Goal: Information Seeking & Learning: Learn about a topic

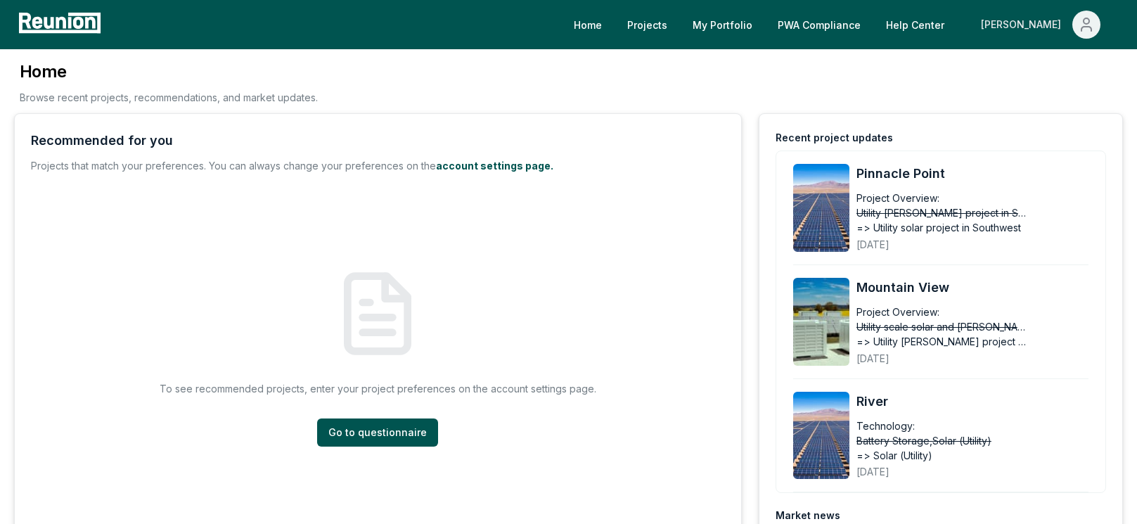
click at [1091, 24] on icon "Main" at bounding box center [1086, 24] width 17 height 17
click at [1074, 67] on p "Admin Portal" at bounding box center [1059, 75] width 58 height 17
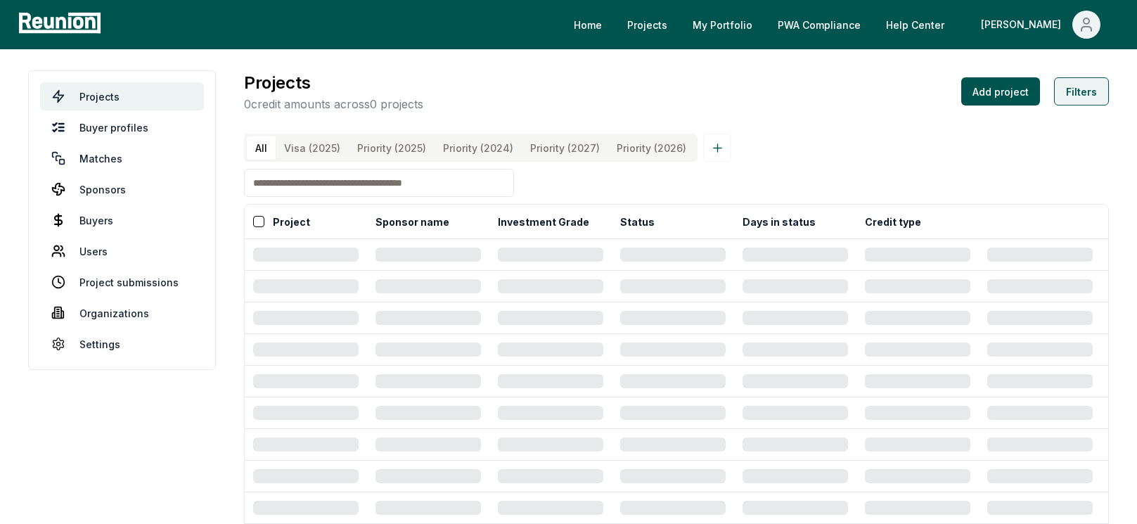
click at [1077, 98] on button "Filters" at bounding box center [1081, 91] width 55 height 28
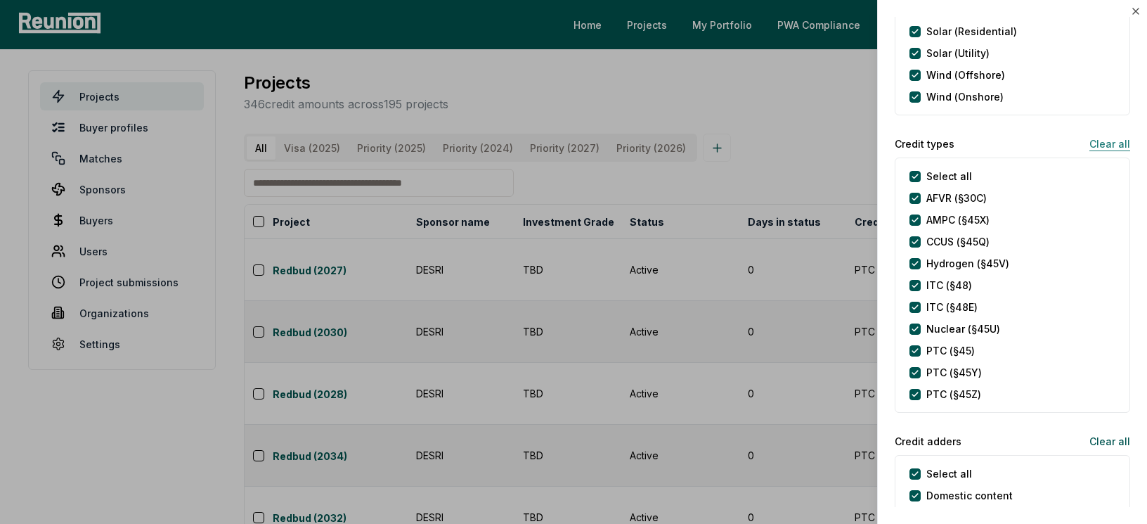
scroll to position [570, 0]
click at [1104, 145] on button "Clear all" at bounding box center [1104, 144] width 52 height 28
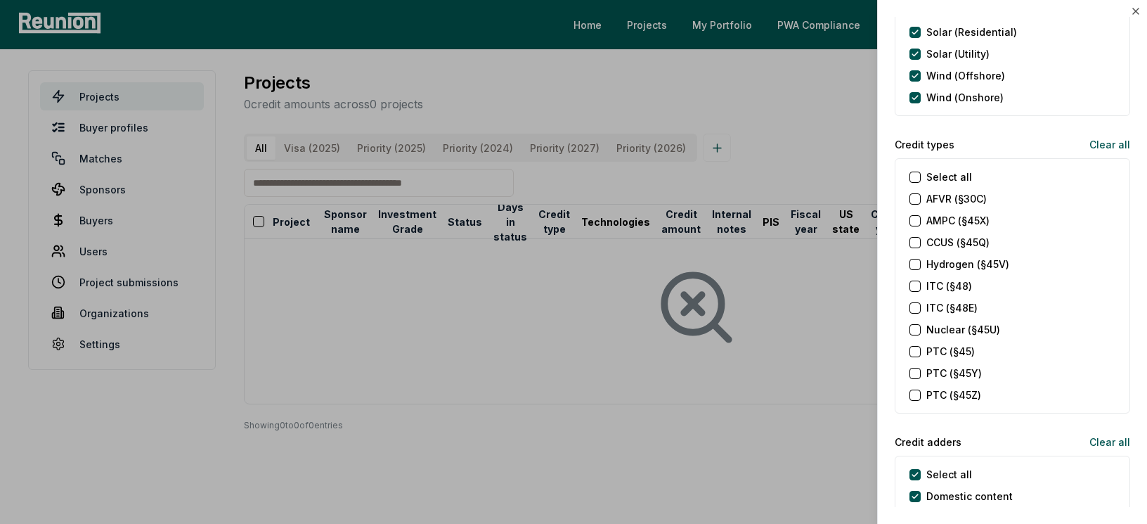
click at [955, 216] on label "AMPC (§45X)" at bounding box center [957, 220] width 63 height 15
click at [921, 216] on \(§45X\) "AMPC (§45X)" at bounding box center [915, 220] width 11 height 11
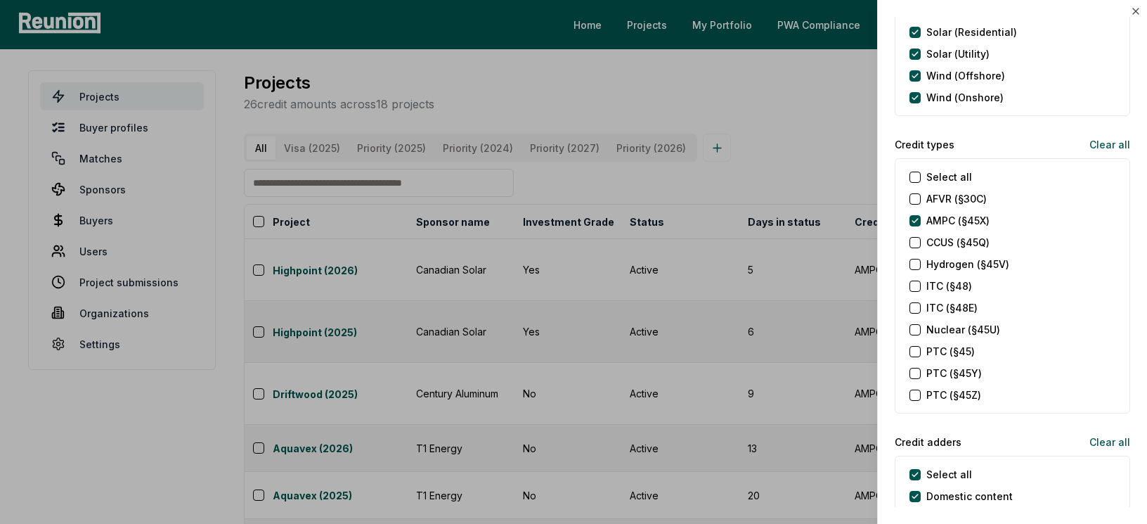
click at [955, 349] on label "PTC (§45)" at bounding box center [950, 351] width 49 height 15
click at [921, 349] on \(§45\) "PTC (§45)" at bounding box center [915, 351] width 11 height 11
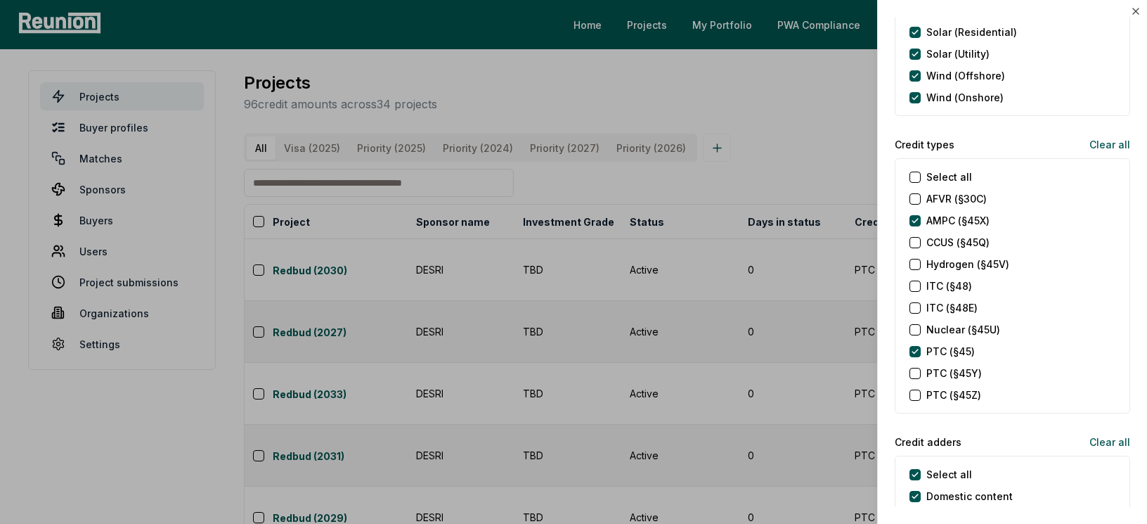
click at [958, 372] on label "PTC (§45Y)" at bounding box center [954, 373] width 56 height 15
click at [921, 372] on \(§45Y\) "PTC (§45Y)" at bounding box center [915, 373] width 11 height 11
click at [961, 332] on label "Nuclear (§45U)" at bounding box center [963, 329] width 74 height 15
click at [921, 332] on \(§45U\) "Nuclear (§45U)" at bounding box center [915, 329] width 11 height 11
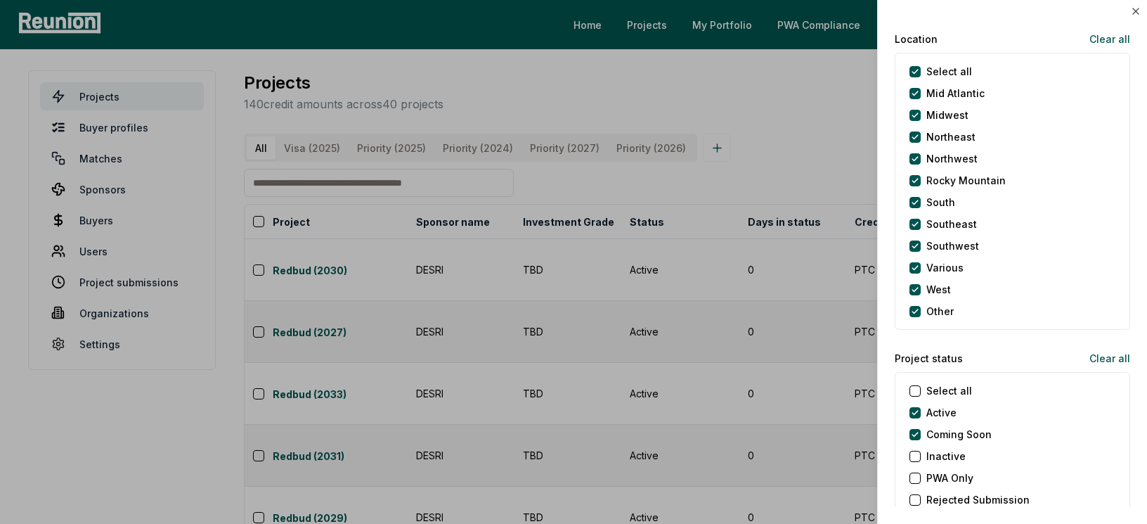
scroll to position [1180, 0]
click at [931, 436] on label "Coming Soon" at bounding box center [958, 433] width 65 height 15
click at [921, 436] on Soon "Coming Soon" at bounding box center [915, 433] width 11 height 11
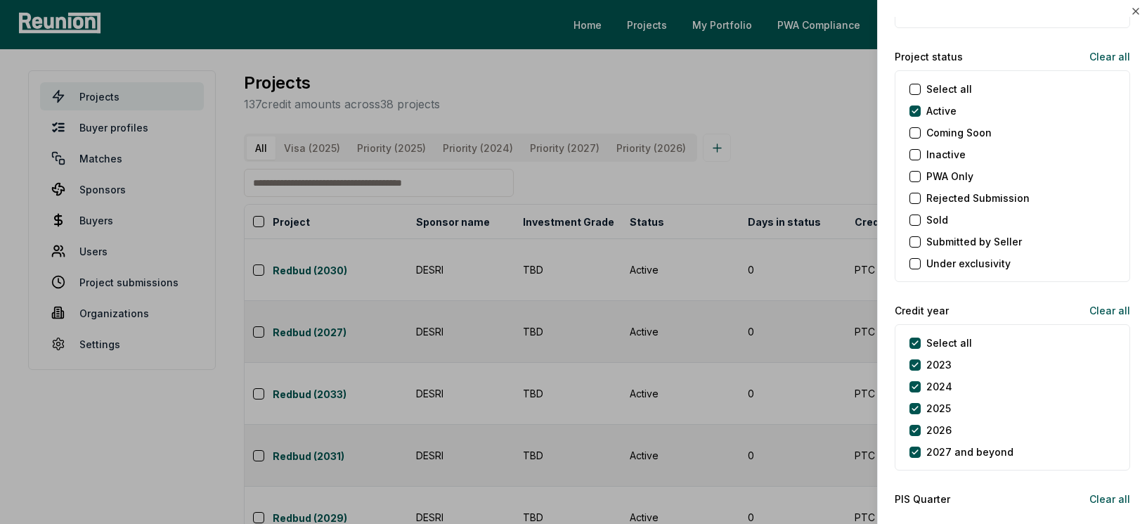
scroll to position [1501, 0]
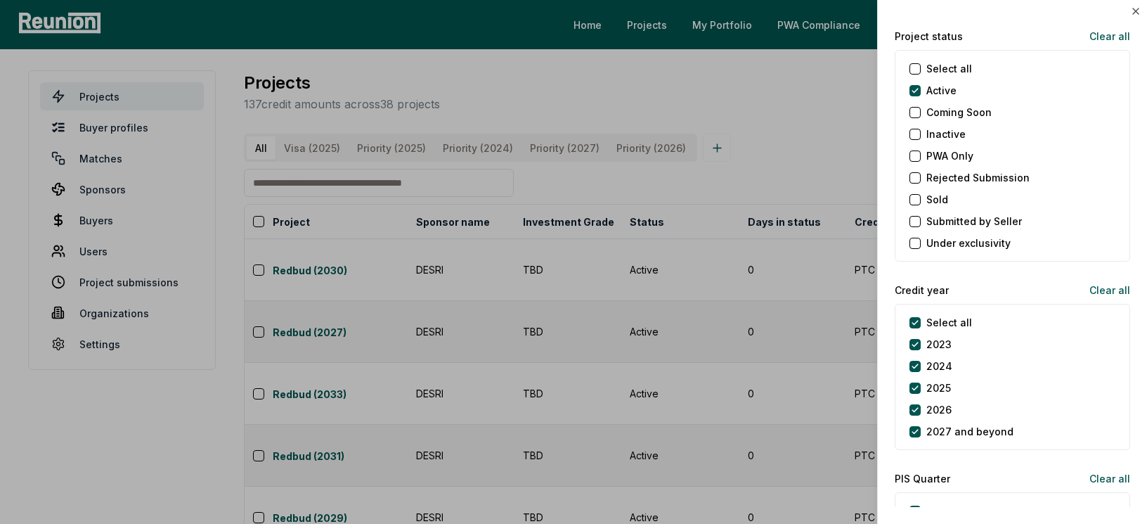
click at [940, 323] on label "Select all" at bounding box center [949, 322] width 46 height 15
click at [921, 323] on year "Select all" at bounding box center [915, 322] width 11 height 11
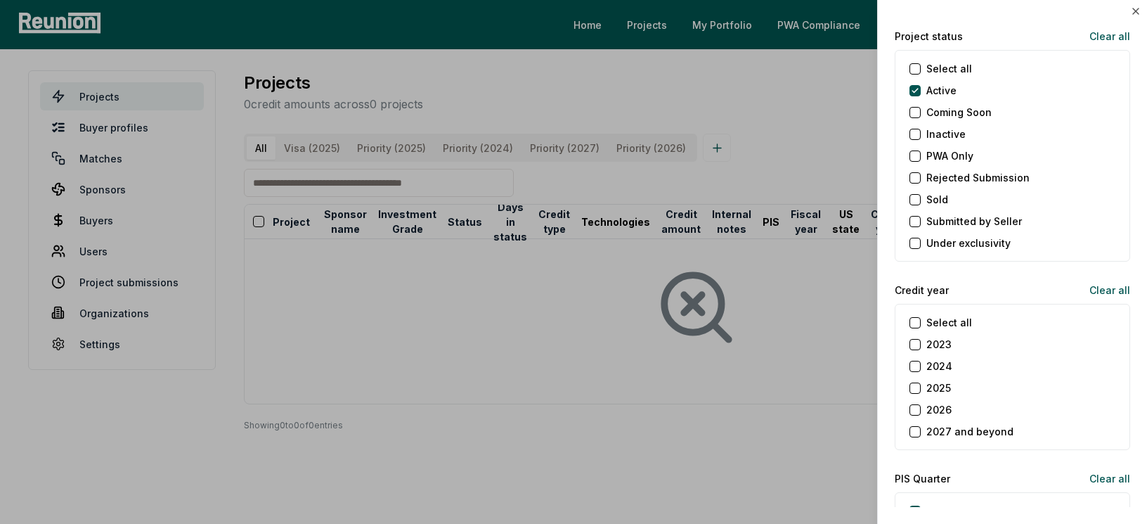
click at [949, 387] on label "2025" at bounding box center [938, 387] width 25 height 15
click at [921, 387] on button "2025" at bounding box center [915, 387] width 11 height 11
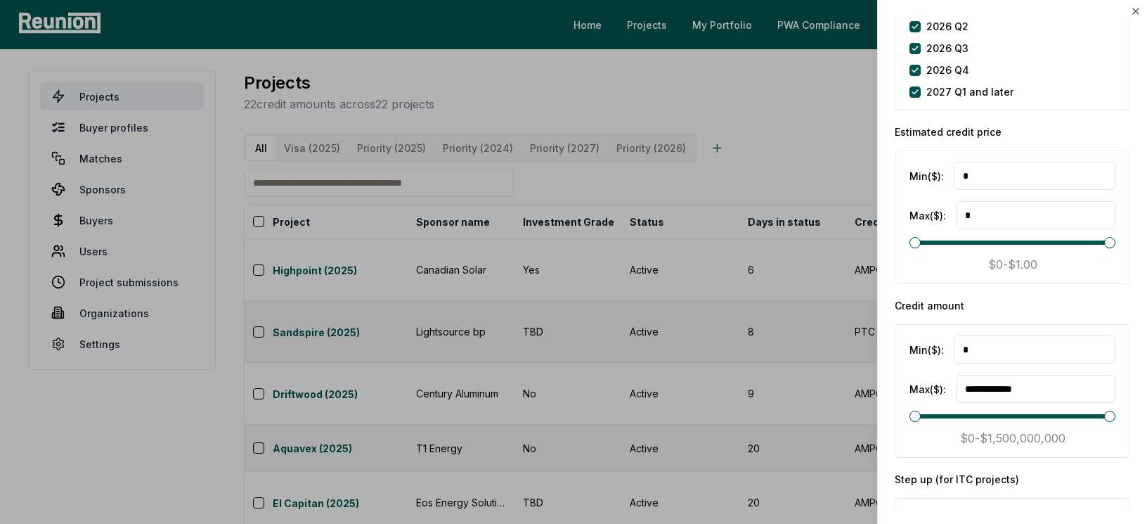
scroll to position [2291, 0]
click at [997, 346] on input "*" at bounding box center [1035, 349] width 162 height 28
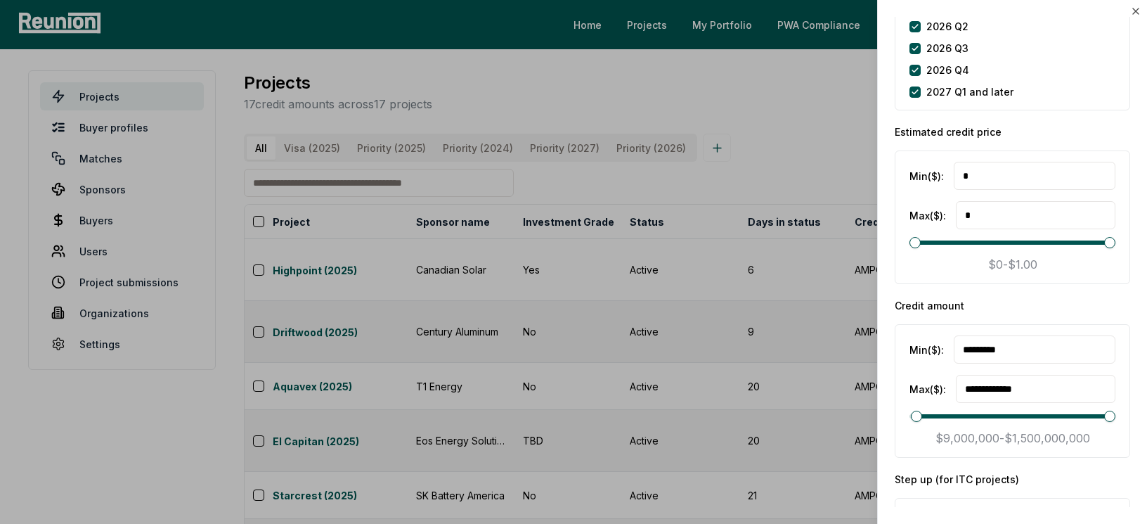
type input "*********"
drag, startPoint x: 1052, startPoint y: 382, endPoint x: 1127, endPoint y: 397, distance: 76.8
click at [1127, 397] on div "Filters (4) Reset filters Project name Sponsor fiscal year end Technologies Cle…" at bounding box center [1012, 262] width 235 height 490
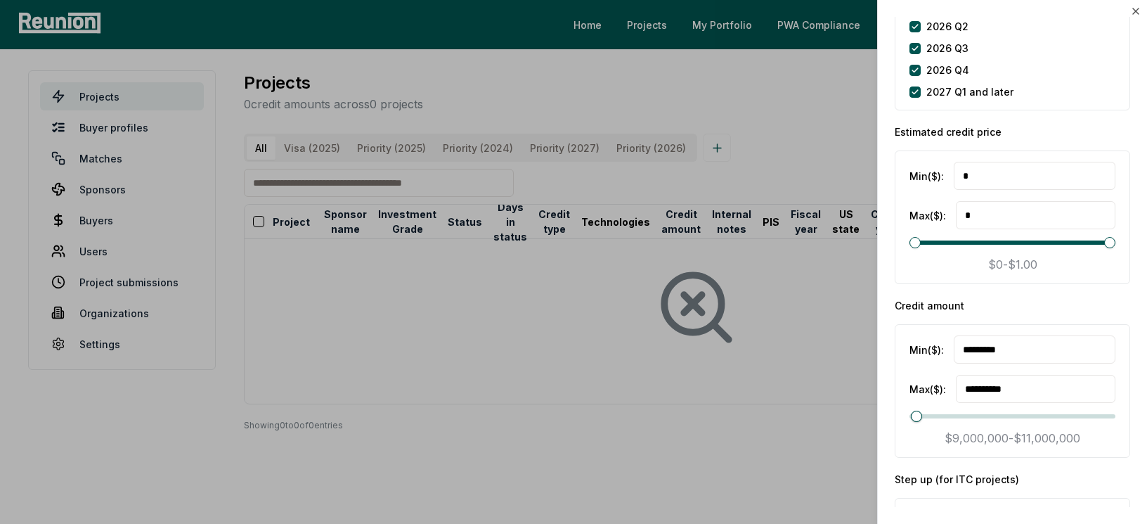
click at [1058, 313] on div "**********" at bounding box center [1012, 378] width 235 height 160
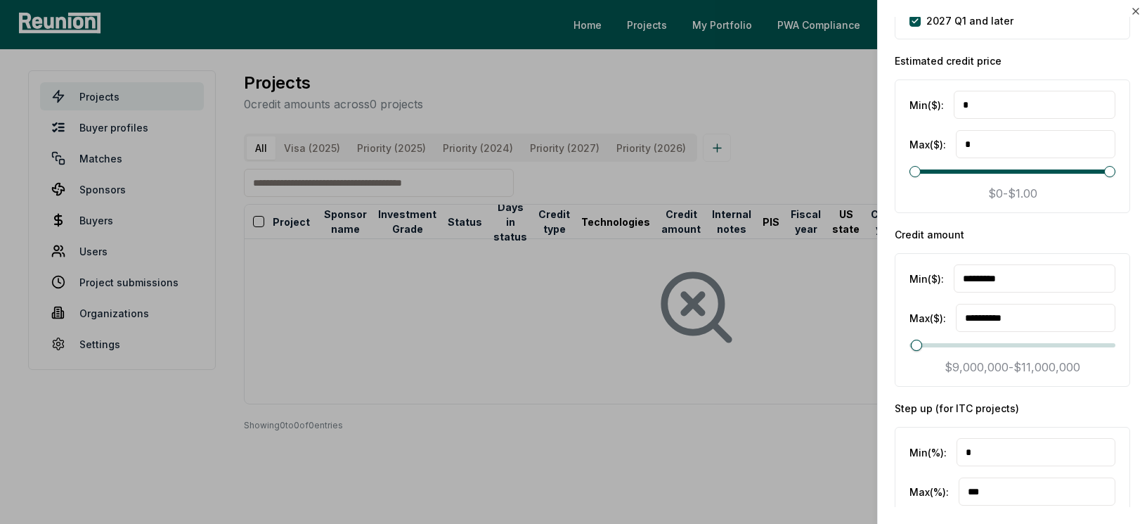
scroll to position [2359, 0]
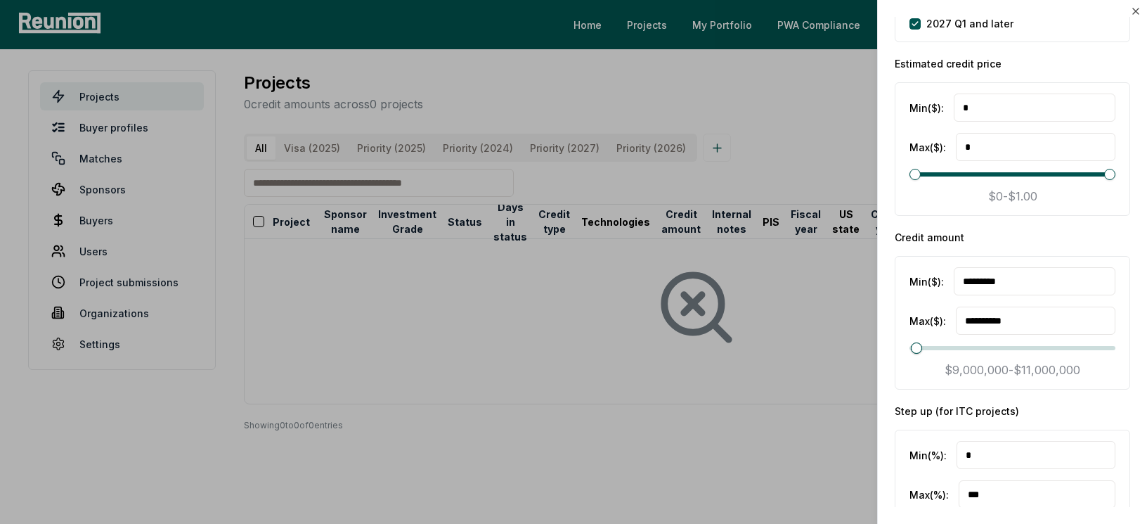
click at [974, 318] on input "**********" at bounding box center [1036, 320] width 160 height 28
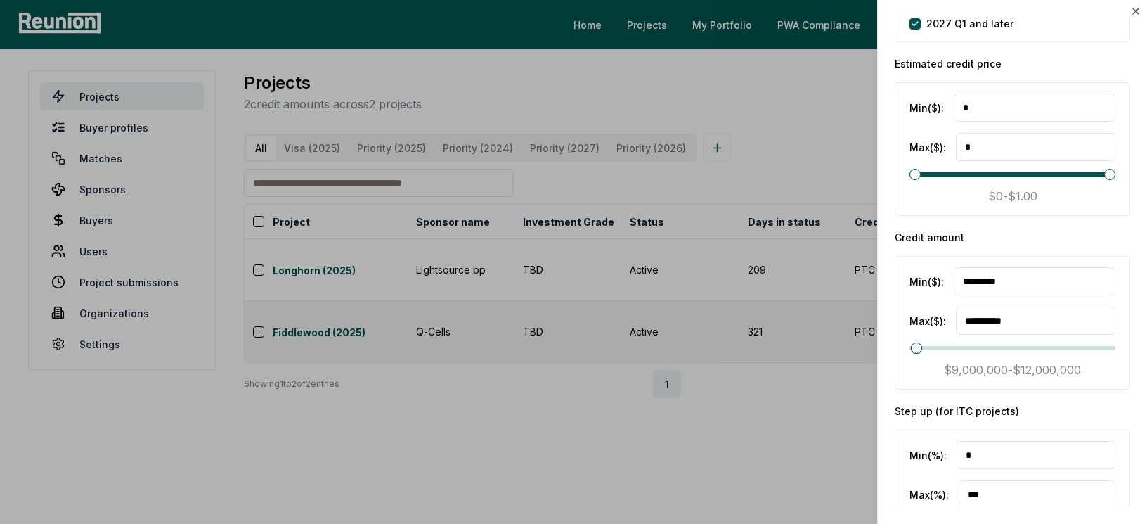
type input "**********"
click at [970, 284] on input "*********" at bounding box center [1035, 281] width 162 height 28
click at [793, 331] on div at bounding box center [573, 262] width 1147 height 524
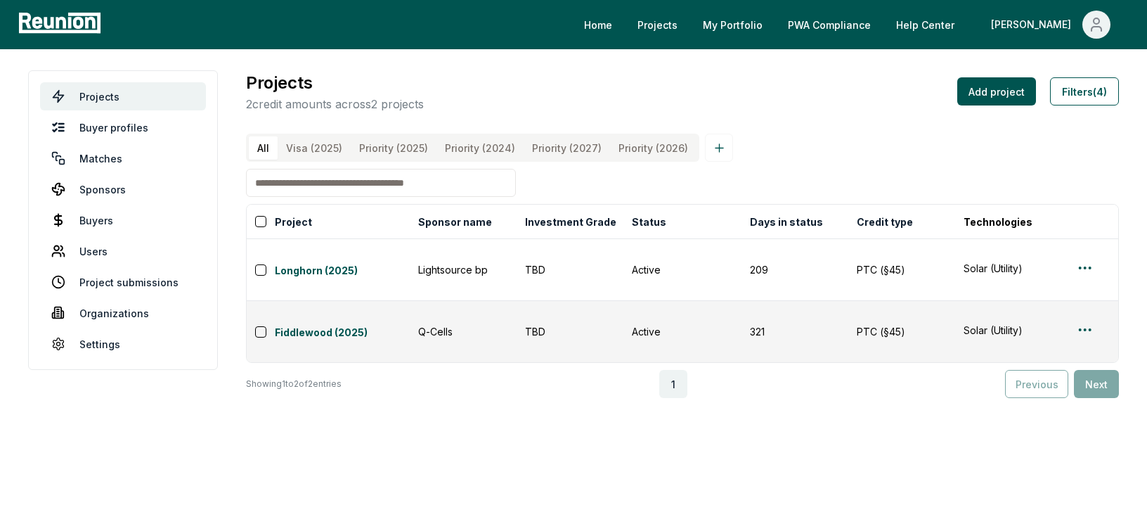
scroll to position [0, 24]
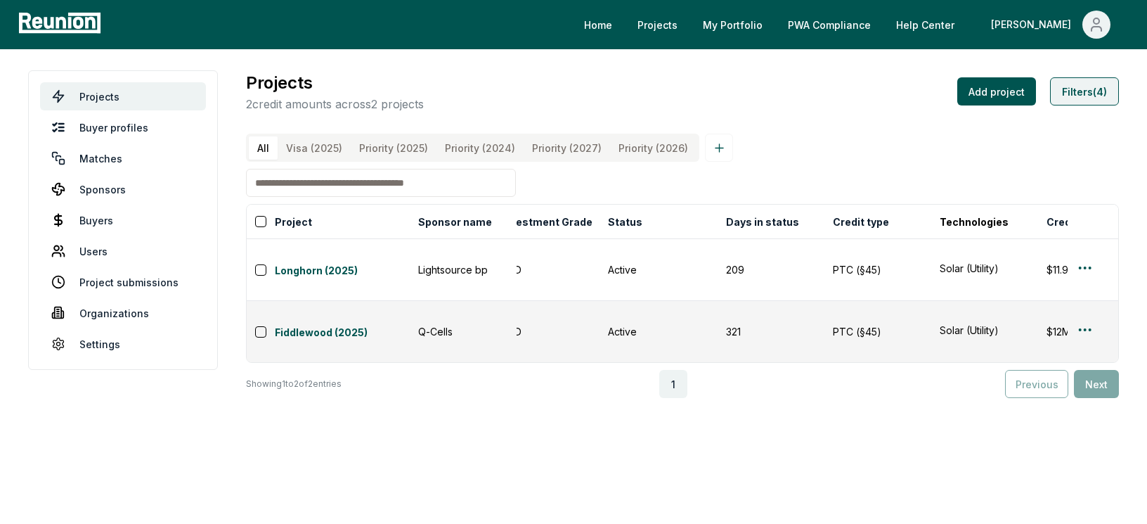
click at [1106, 101] on button "Filters (4)" at bounding box center [1084, 91] width 69 height 28
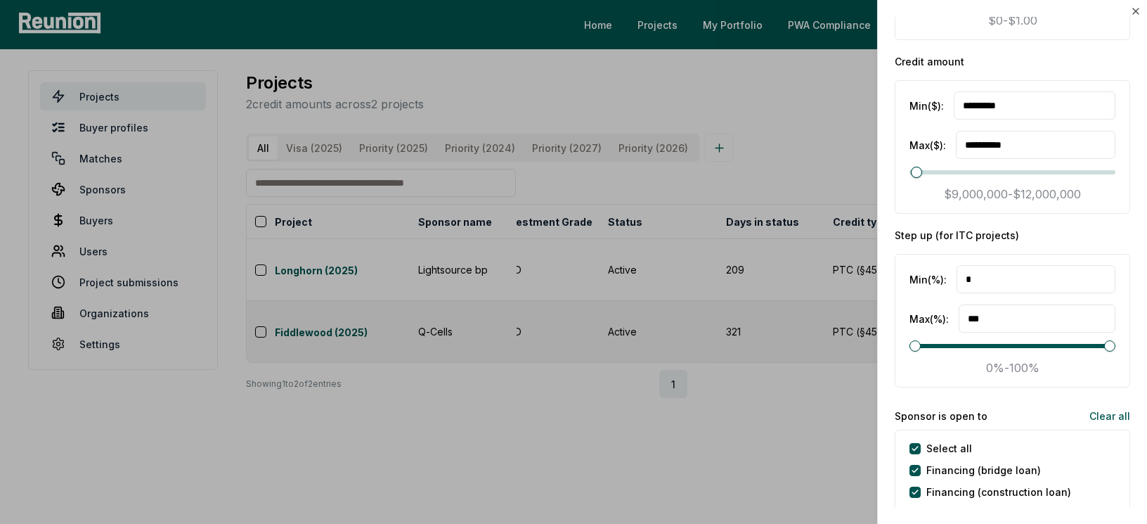
scroll to position [2519, 0]
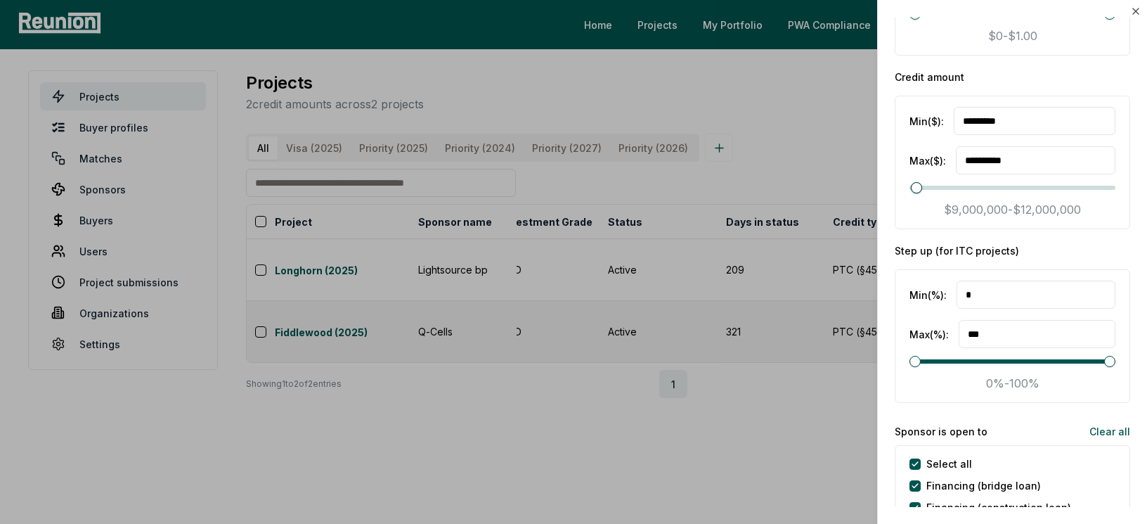
click at [971, 125] on input "*********" at bounding box center [1035, 121] width 162 height 28
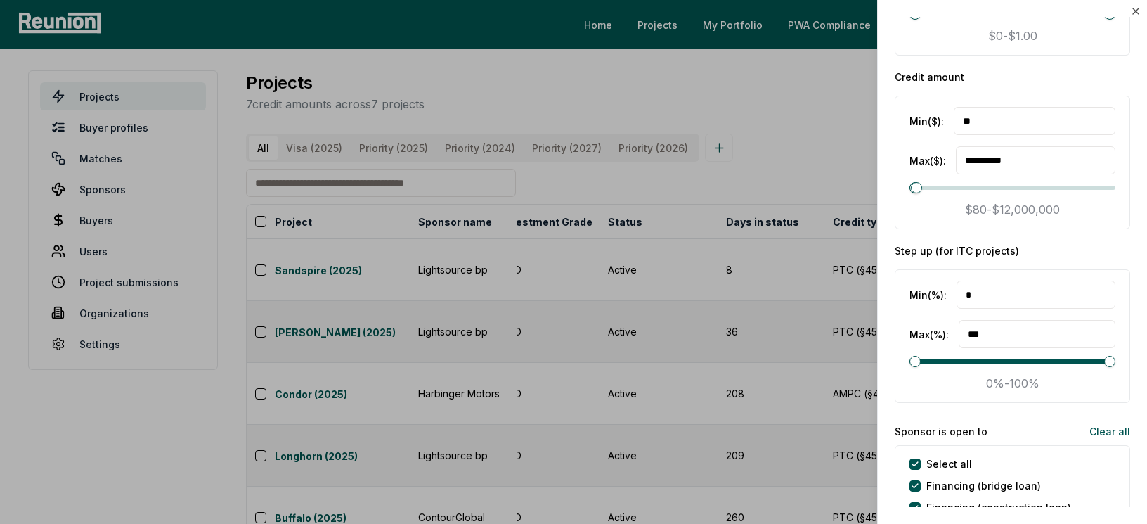
drag, startPoint x: 992, startPoint y: 122, endPoint x: 964, endPoint y: 134, distance: 30.5
click at [964, 134] on input "**" at bounding box center [1035, 121] width 162 height 28
click at [985, 119] on input "**" at bounding box center [1035, 121] width 162 height 28
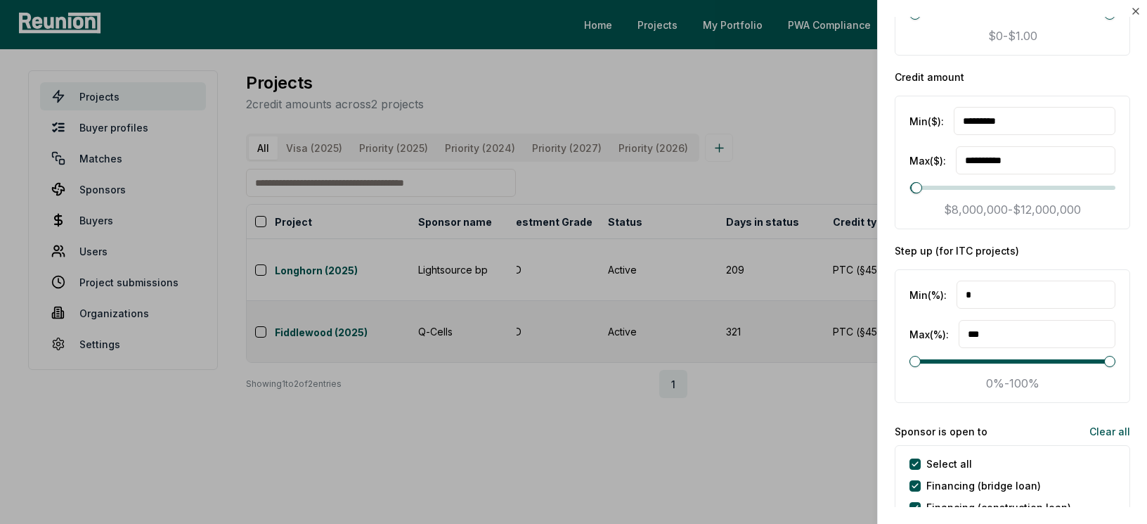
click at [970, 115] on input "*********" at bounding box center [1035, 121] width 162 height 28
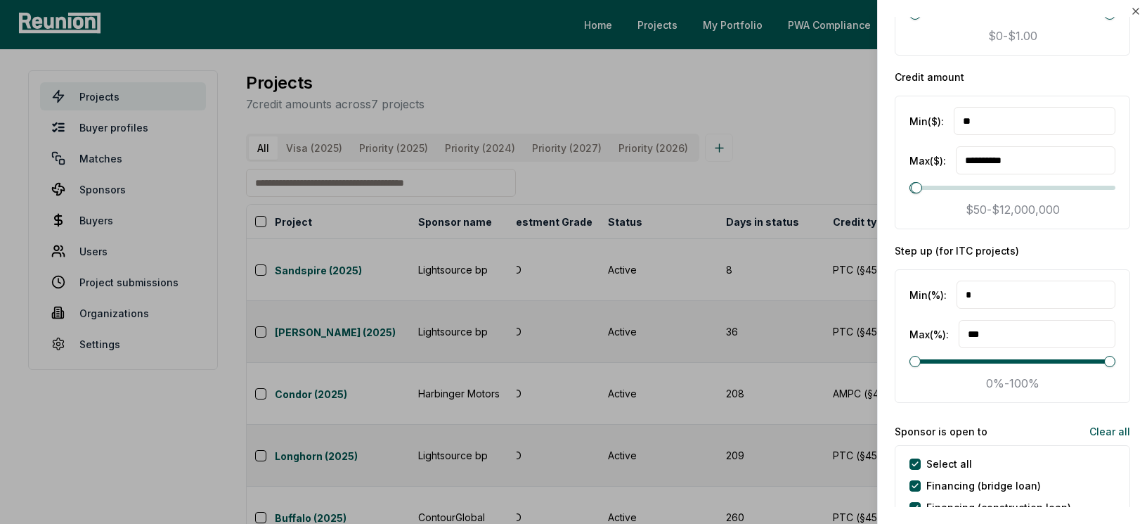
click at [977, 117] on input "**" at bounding box center [1035, 121] width 162 height 28
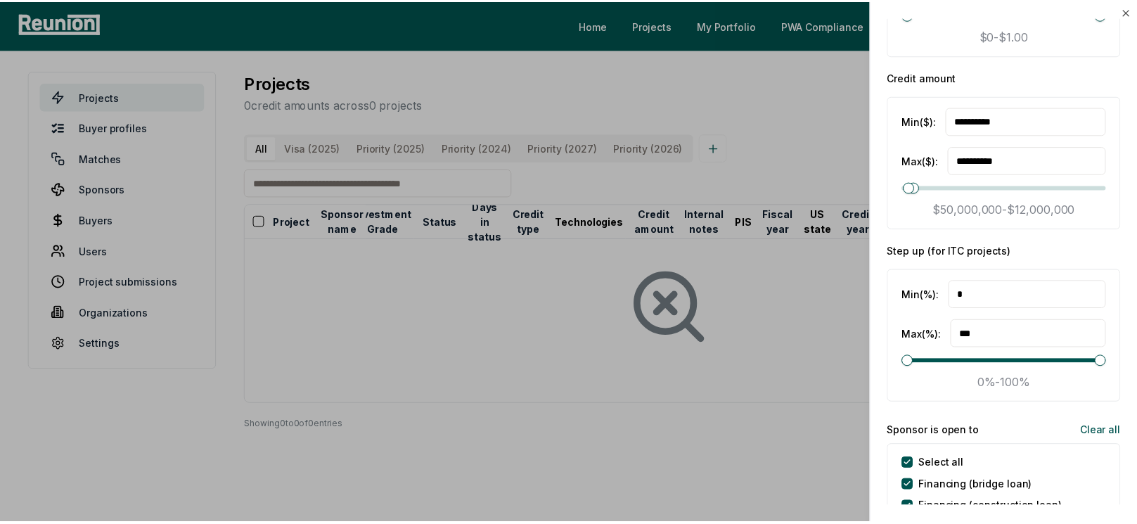
scroll to position [0, 0]
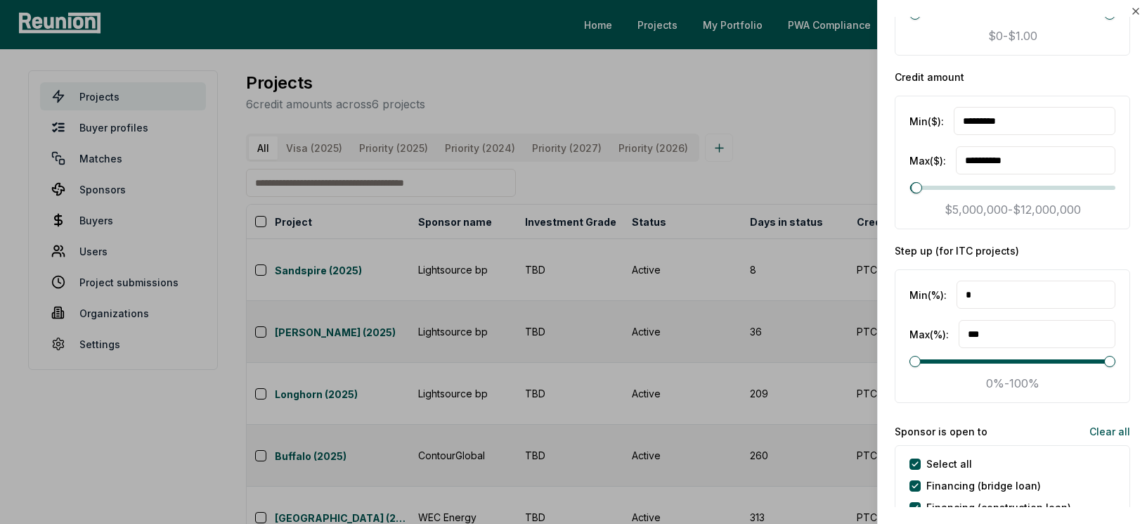
type input "*********"
click at [974, 162] on input "**********" at bounding box center [1036, 160] width 160 height 28
type input "**********"
click at [574, 364] on div at bounding box center [573, 262] width 1147 height 524
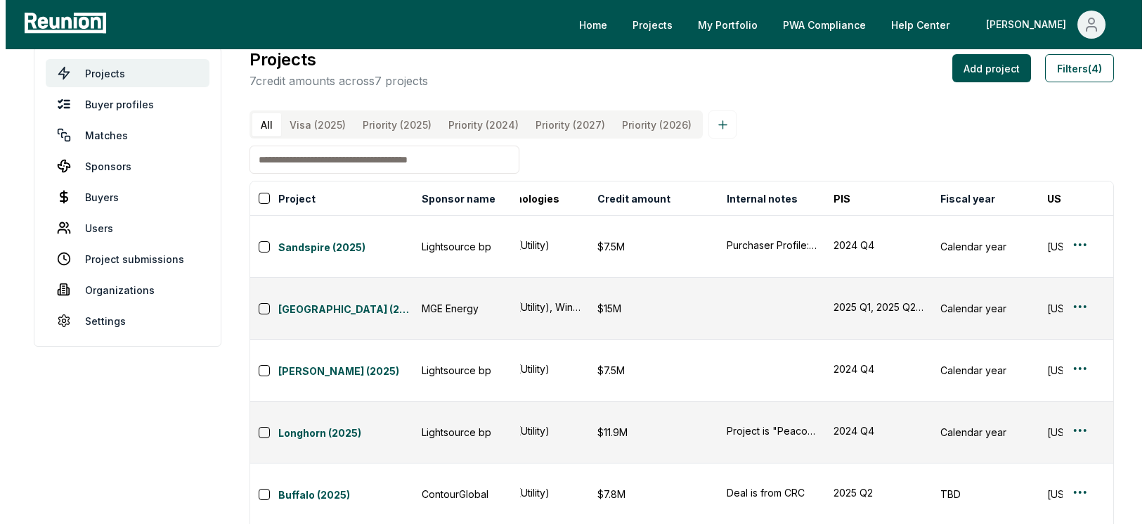
scroll to position [0, 477]
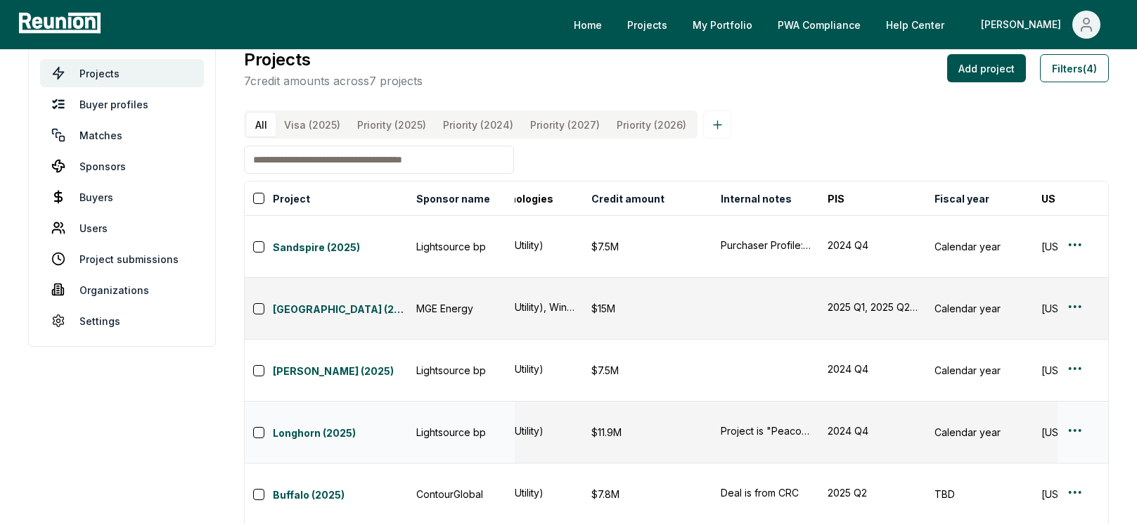
click at [747, 401] on td "Project is "Peacock" per LSbp teaser." at bounding box center [765, 432] width 107 height 62
click at [1081, 360] on html "Please visit us on your desktop We're working on making our marketplace mobile-…" at bounding box center [568, 341] width 1137 height 728
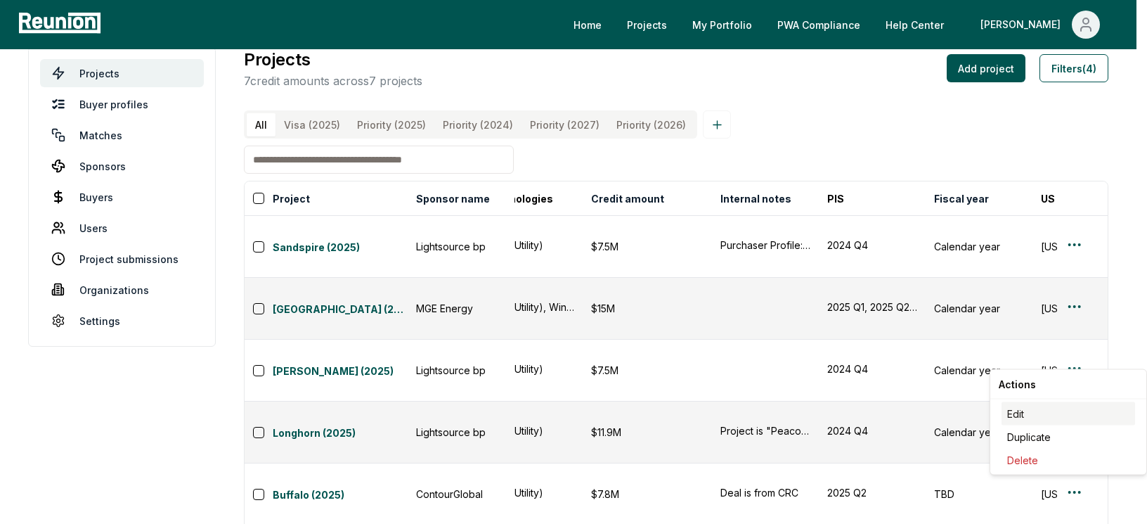
click at [1056, 413] on div "Edit" at bounding box center [1069, 413] width 134 height 23
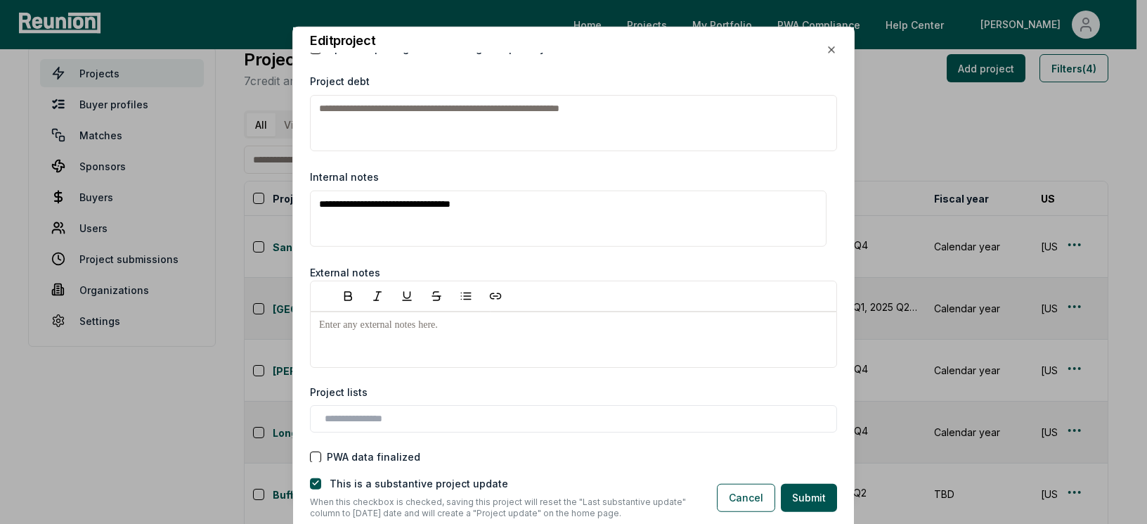
scroll to position [2106, 0]
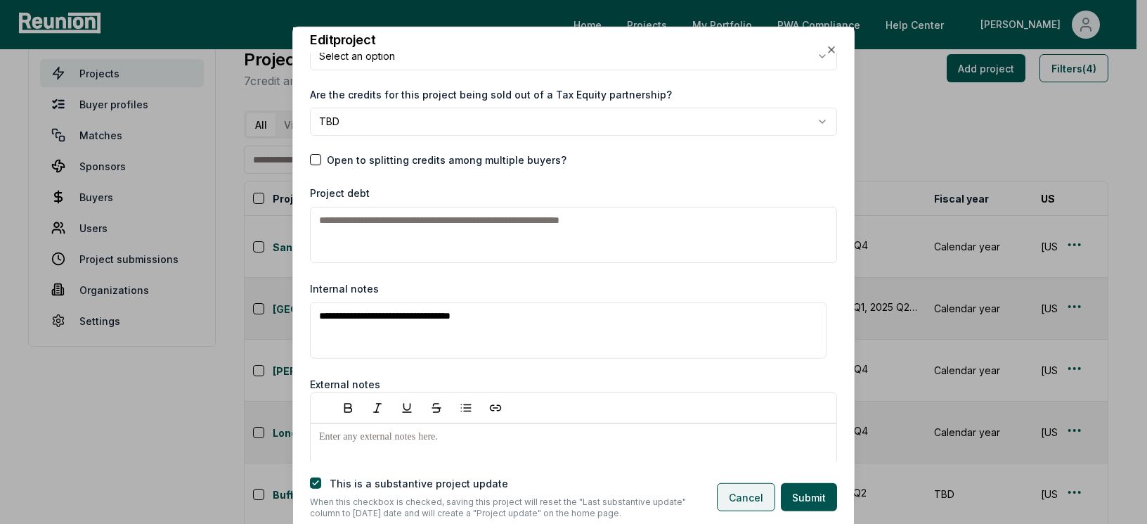
click at [730, 499] on button "Cancel" at bounding box center [746, 497] width 58 height 28
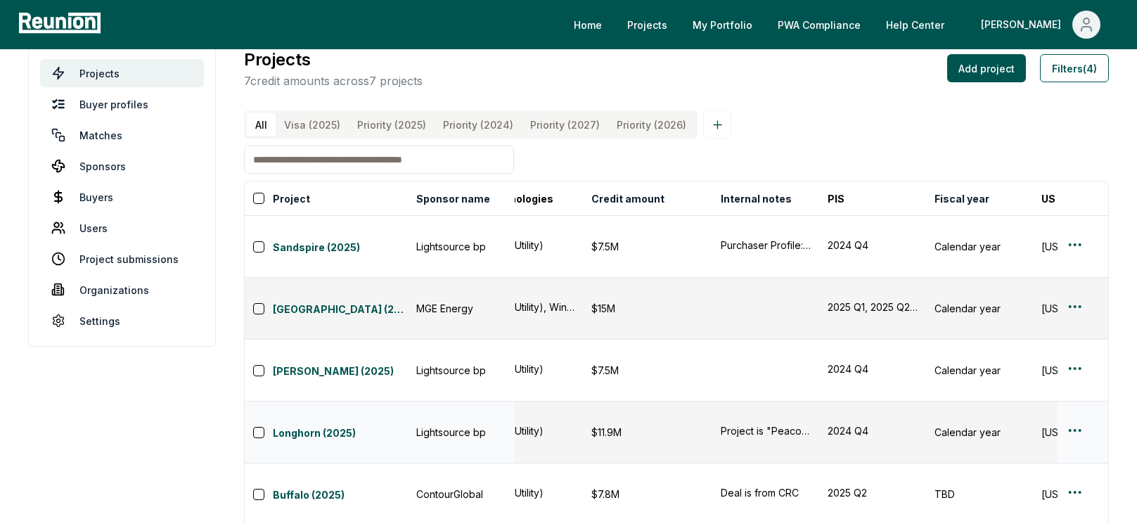
click at [1077, 357] on html "Please visit us on your desktop We're working on making our marketplace mobile-…" at bounding box center [568, 341] width 1137 height 728
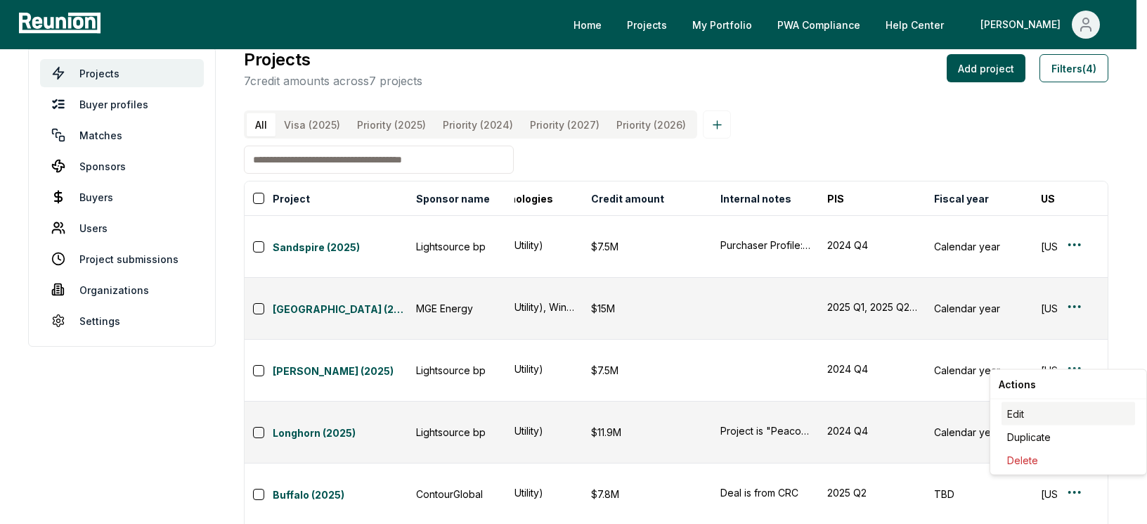
click at [1066, 413] on div "Edit" at bounding box center [1069, 413] width 134 height 23
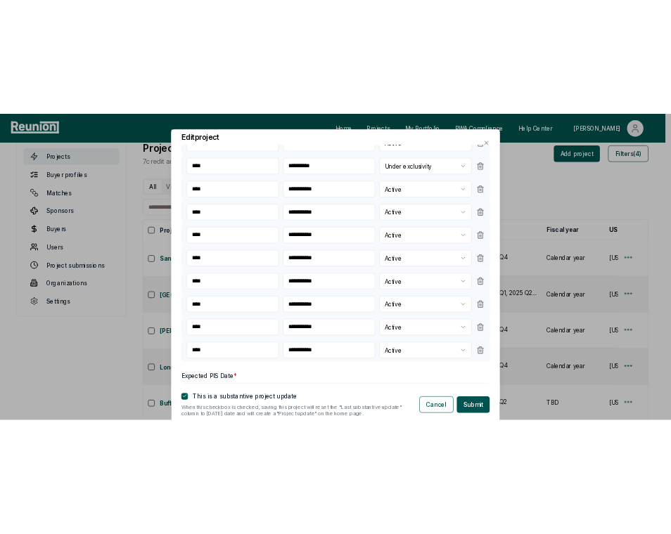
scroll to position [496, 0]
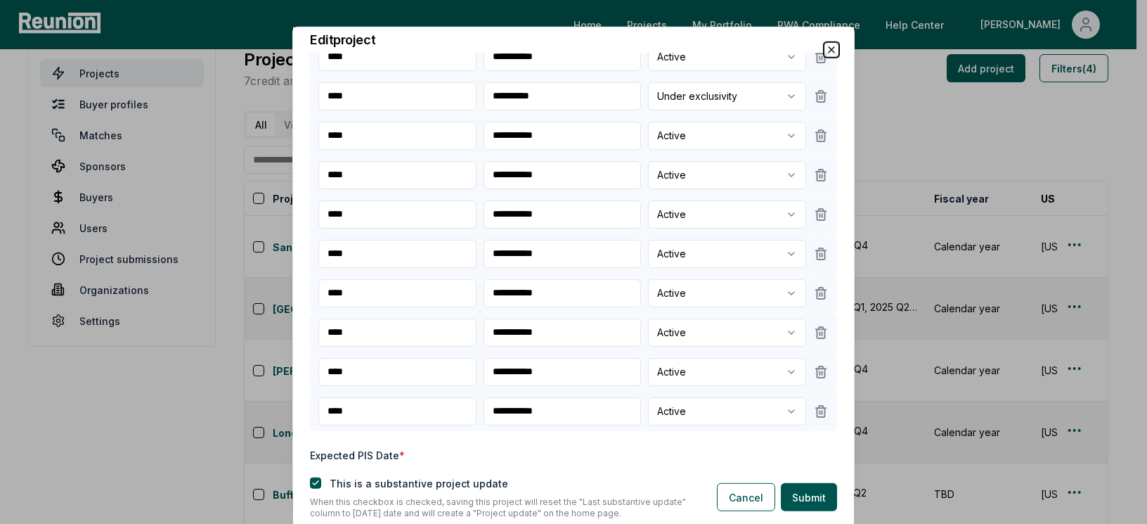
click at [831, 49] on icon "button" at bounding box center [832, 49] width 6 height 6
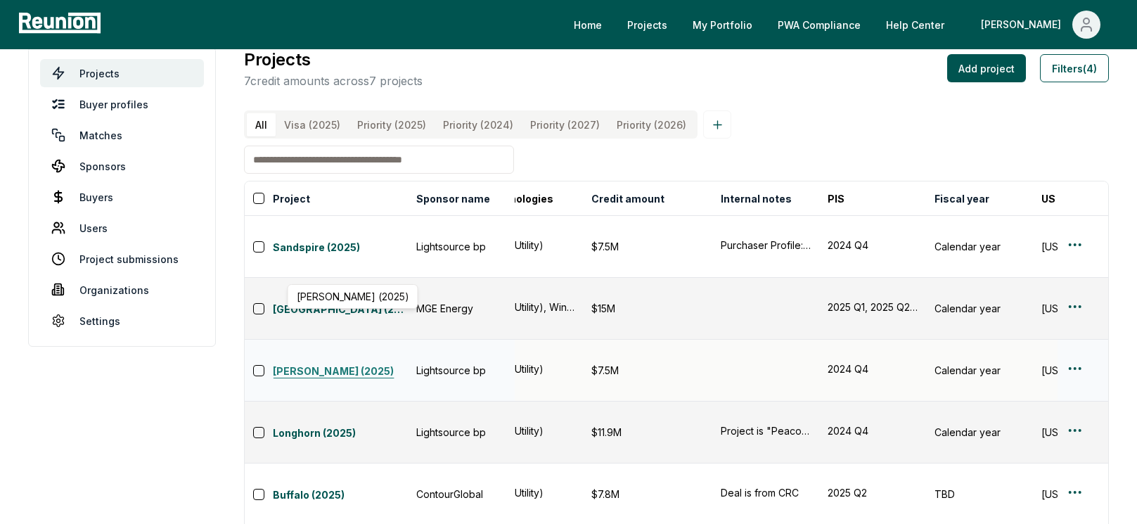
click at [351, 363] on link "Echo Valley (2025)" at bounding box center [340, 371] width 135 height 17
drag, startPoint x: 271, startPoint y: 324, endPoint x: 327, endPoint y: 324, distance: 56.2
click at [327, 361] on div "Echo Valley (2025) Echo Valley (2025) Echo Valley (2025)" at bounding box center [330, 371] width 155 height 20
copy link "[PERSON_NAME]"
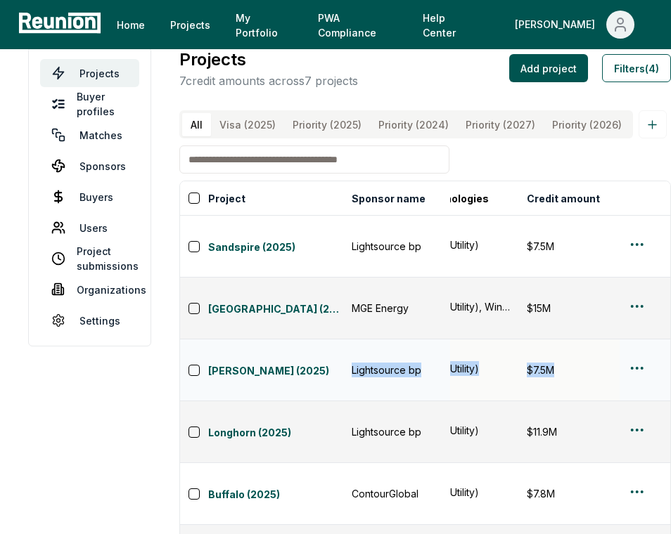
drag, startPoint x: 347, startPoint y: 312, endPoint x: 555, endPoint y: 313, distance: 207.4
click at [555, 340] on tr "Echo Valley (2025) Lightsource bp TBD Active 36 PTC (§45) Solar (Utility) $7.5M…" at bounding box center [676, 371] width 1946 height 62
click at [555, 363] on div "$7.5M" at bounding box center [582, 370] width 112 height 15
drag, startPoint x: 555, startPoint y: 313, endPoint x: 510, endPoint y: 305, distance: 45.8
click at [510, 340] on tr "Echo Valley (2025) Lightsource bp TBD Active 36 PTC (§45) Solar (Utility) $7.5M…" at bounding box center [676, 371] width 1946 height 62
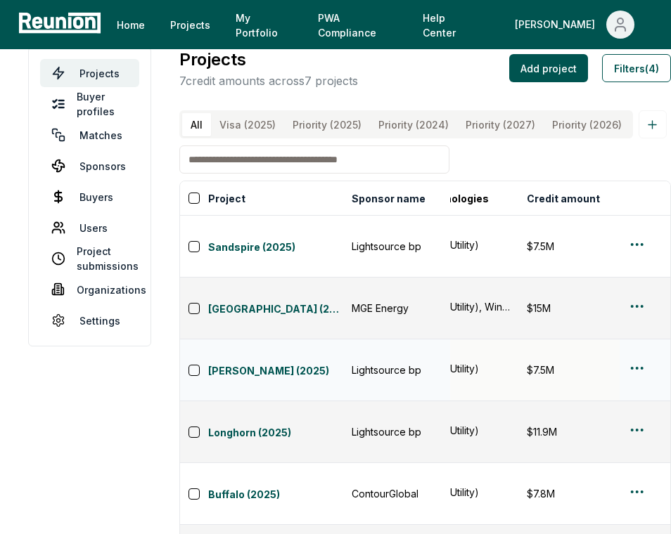
drag, startPoint x: 510, startPoint y: 305, endPoint x: 519, endPoint y: 310, distance: 10.4
click at [512, 340] on td "Solar (Utility)" at bounding box center [464, 371] width 107 height 62
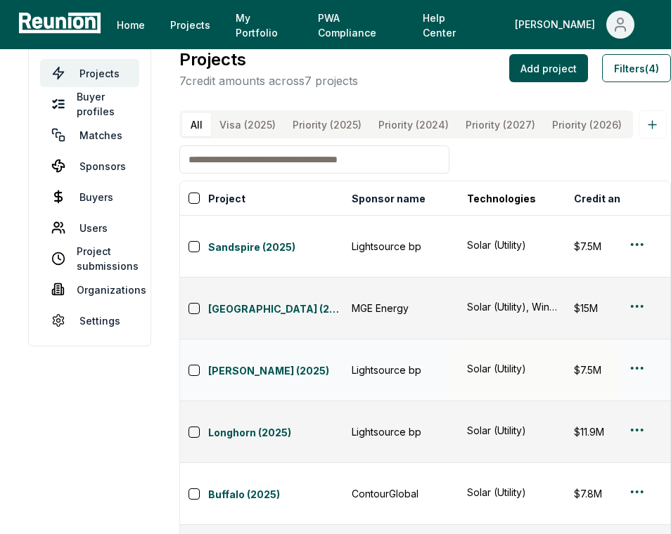
scroll to position [0, 432]
drag, startPoint x: 548, startPoint y: 313, endPoint x: 604, endPoint y: 311, distance: 55.5
drag, startPoint x: 604, startPoint y: 311, endPoint x: 564, endPoint y: 311, distance: 40.1
click at [564, 340] on td "$7.5M" at bounding box center [627, 371] width 129 height 62
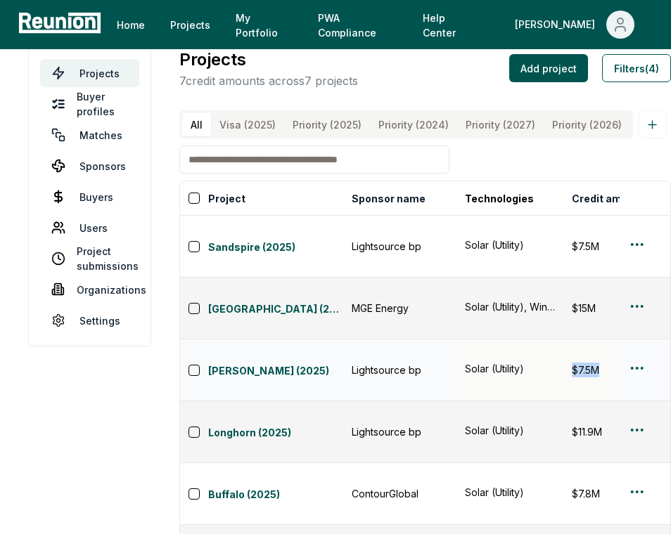
click at [564, 340] on td "$7.5M" at bounding box center [627, 371] width 129 height 62
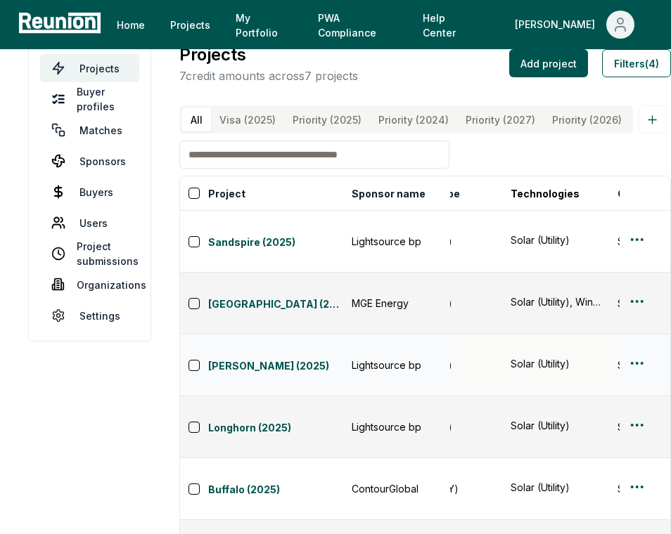
scroll to position [0, 388]
click at [573, 356] on div "Solar (Utility)" at bounding box center [554, 363] width 90 height 15
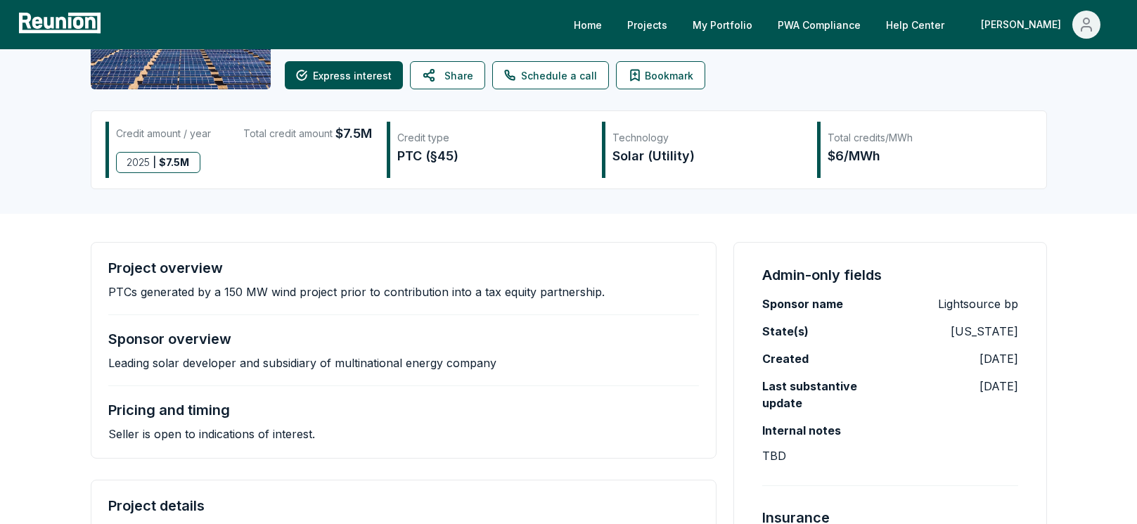
scroll to position [88, 0]
